Goal: Find contact information: Find contact information

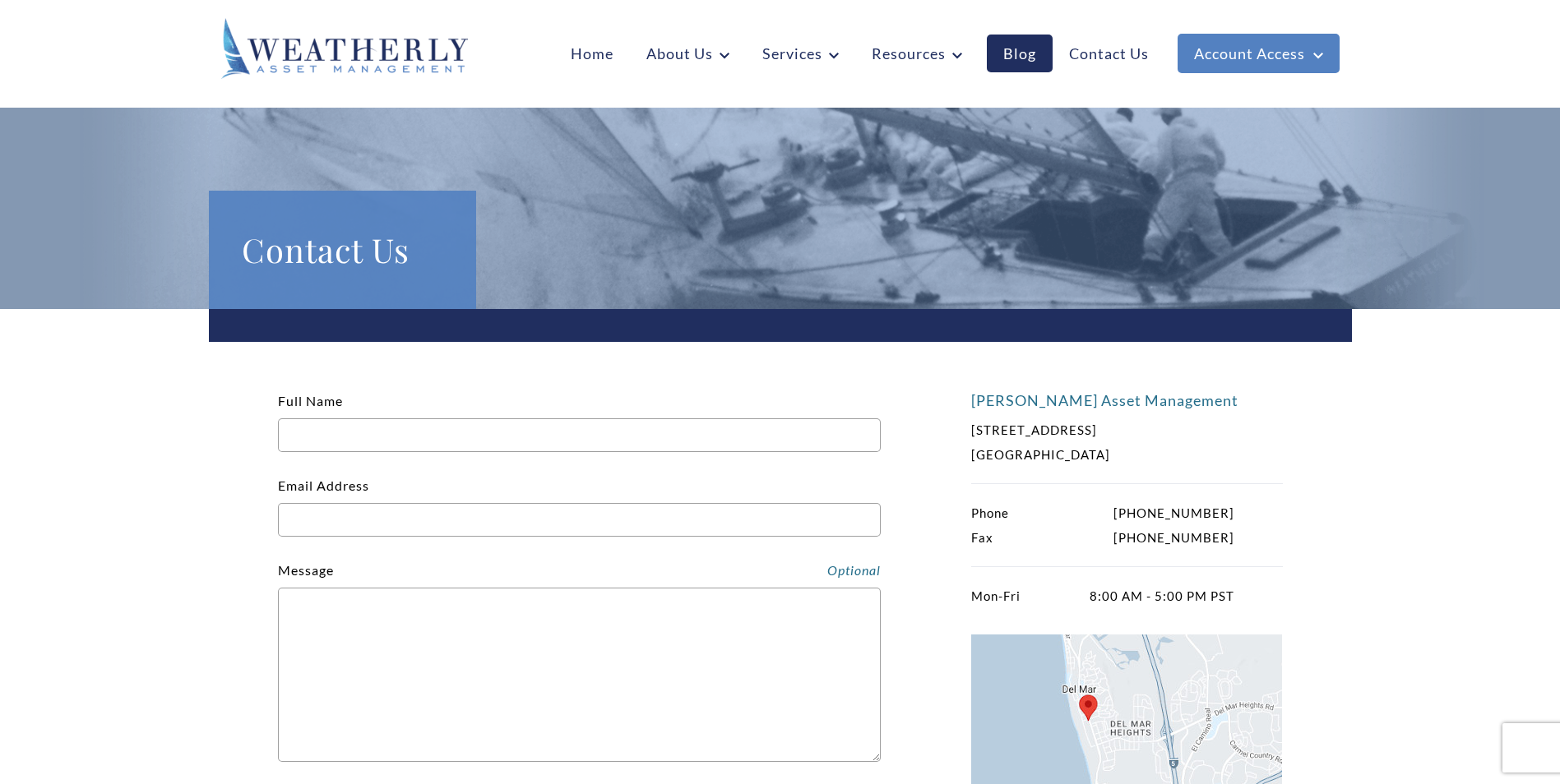
click at [1109, 54] on link "Contact Us" at bounding box center [1109, 53] width 113 height 38
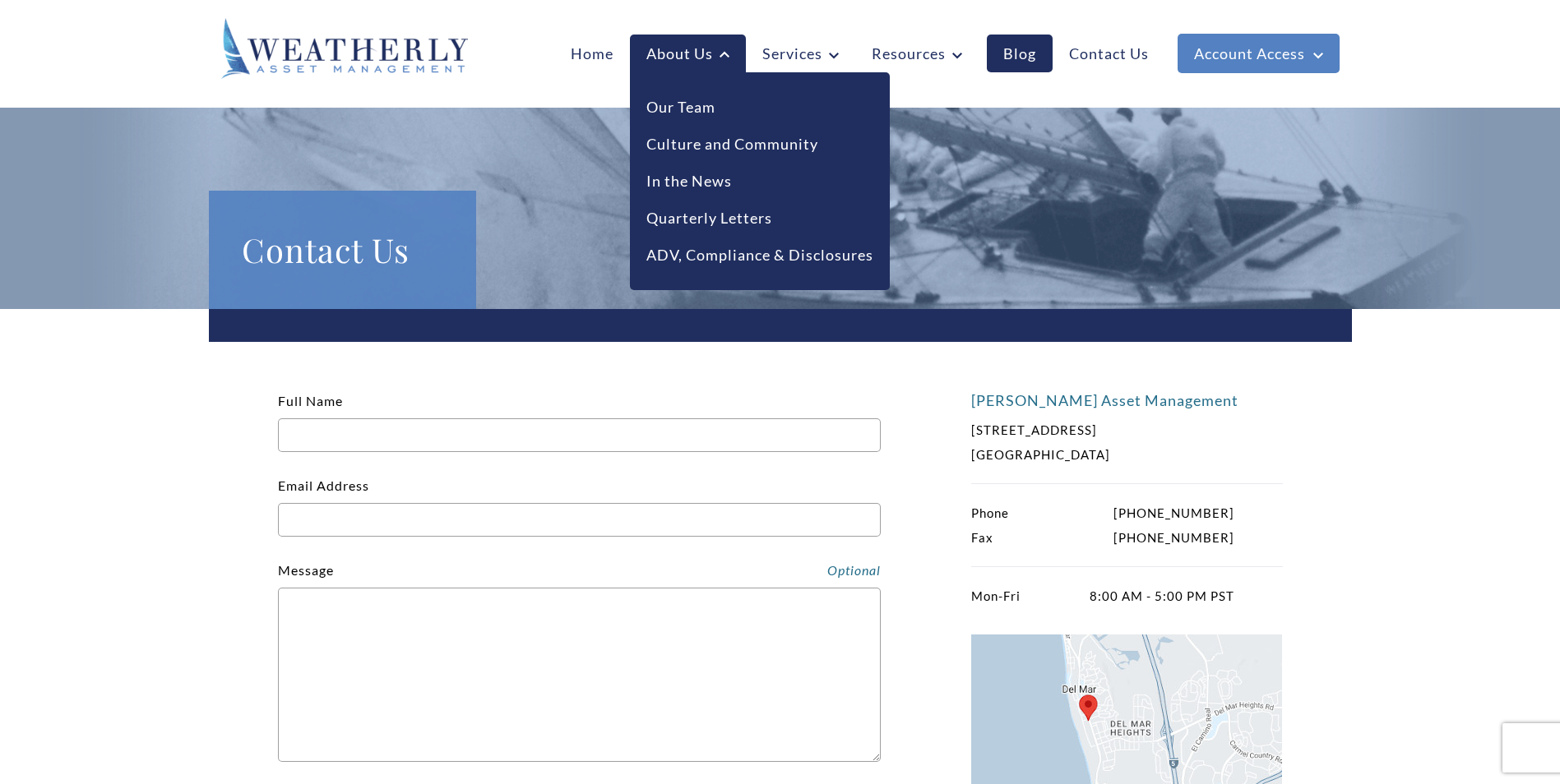
click at [680, 101] on link "Our Team" at bounding box center [681, 108] width 69 height 23
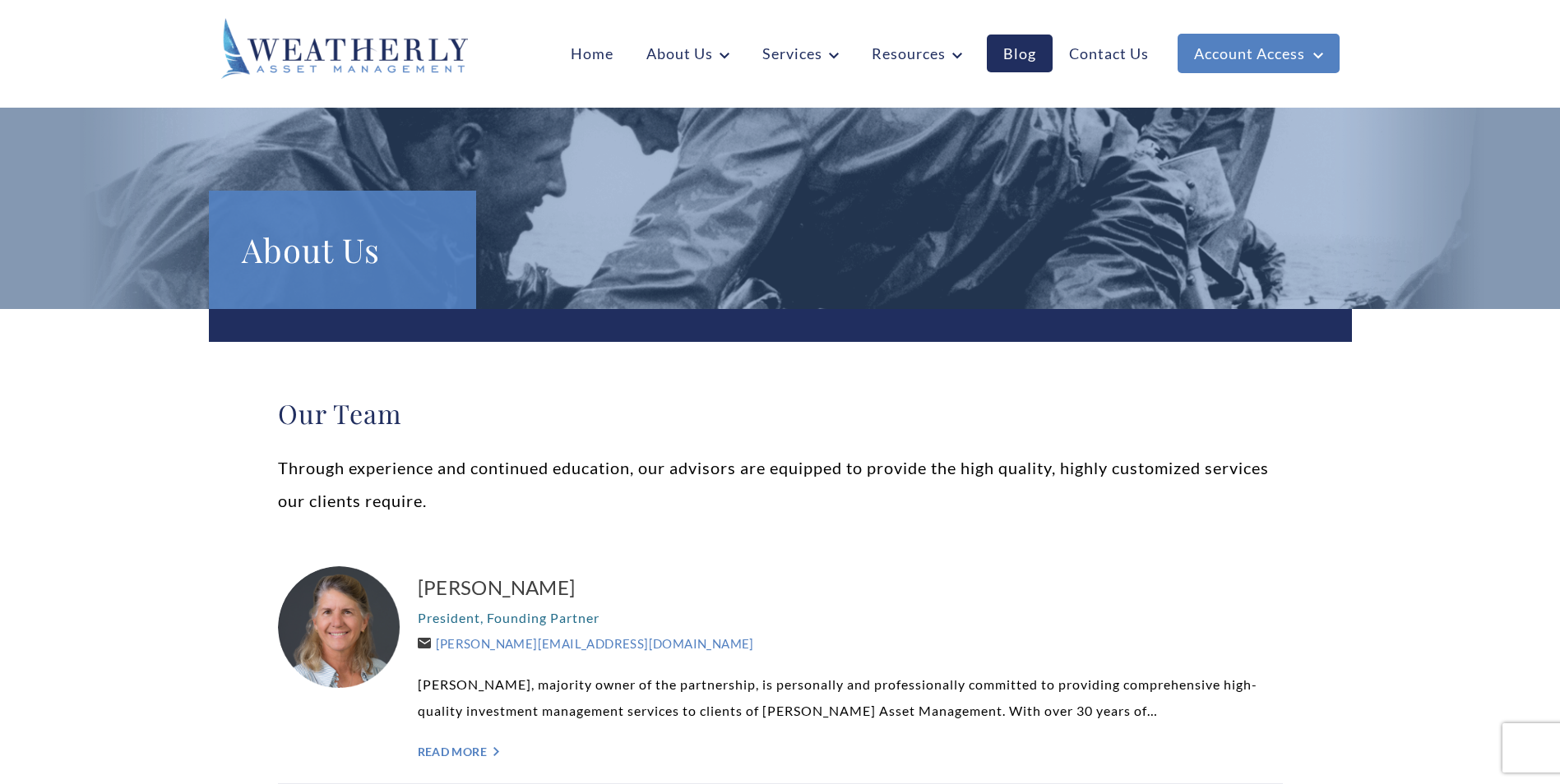
click at [1098, 50] on link "Contact Us" at bounding box center [1109, 53] width 113 height 38
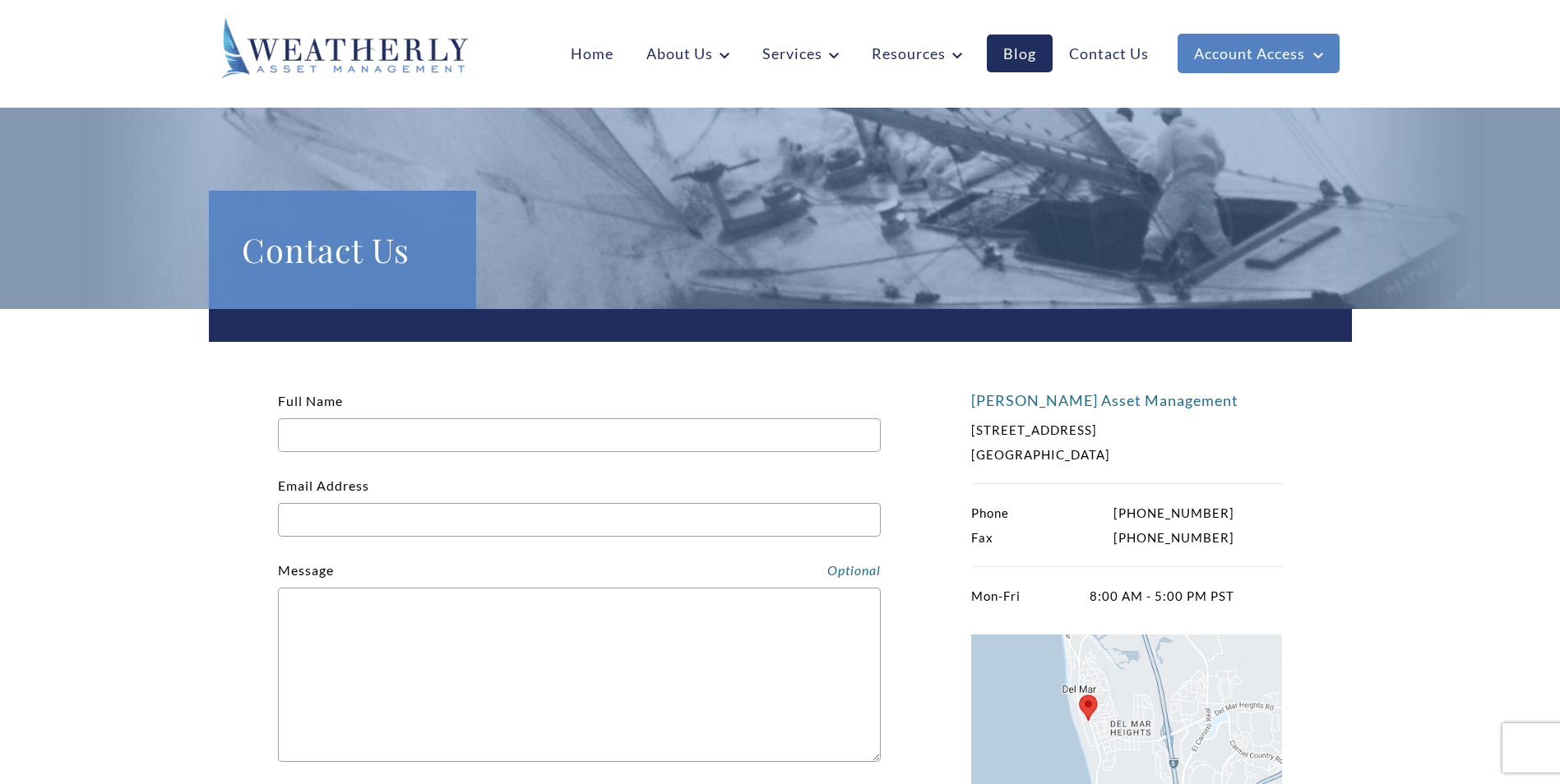
click at [592, 56] on link "Home" at bounding box center [592, 53] width 76 height 38
